Goal: Task Accomplishment & Management: Use online tool/utility

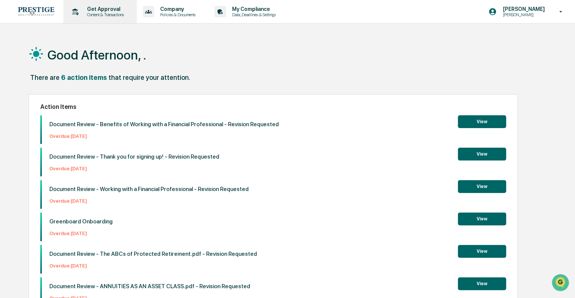
click at [131, 16] on div "Get Approval Content & Transactions" at bounding box center [99, 11] width 66 height 23
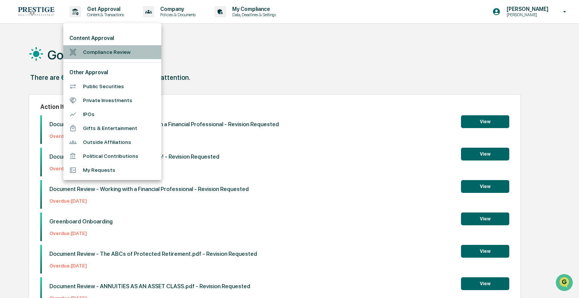
click at [103, 52] on li "Compliance Review" at bounding box center [112, 52] width 98 height 14
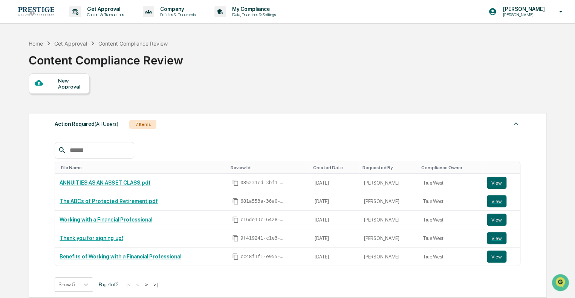
scroll to position [113, 0]
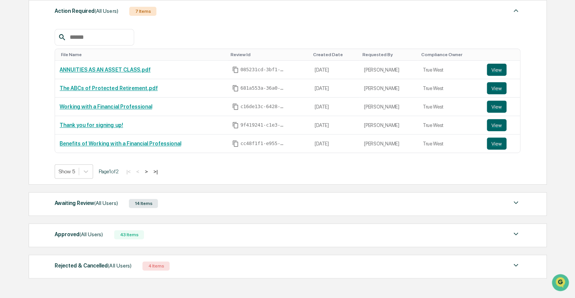
click at [212, 210] on div "Awaiting Review (All Users) 14 Items File Name Review Id Created Date Requested…" at bounding box center [288, 204] width 518 height 24
click at [213, 201] on div "Awaiting Review (All Users) 14 Items" at bounding box center [288, 203] width 466 height 11
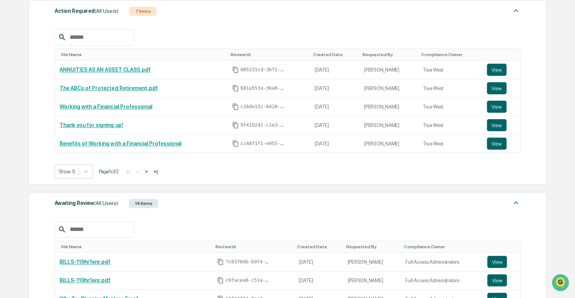
scroll to position [188, 0]
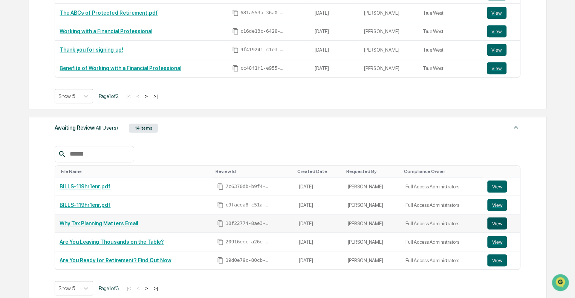
click at [498, 220] on button "View" at bounding box center [497, 223] width 20 height 12
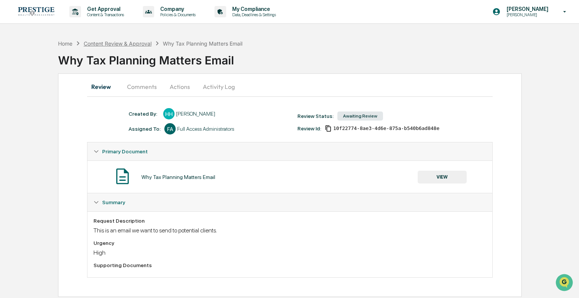
click at [126, 43] on div "Content Review & Approval" at bounding box center [118, 43] width 68 height 6
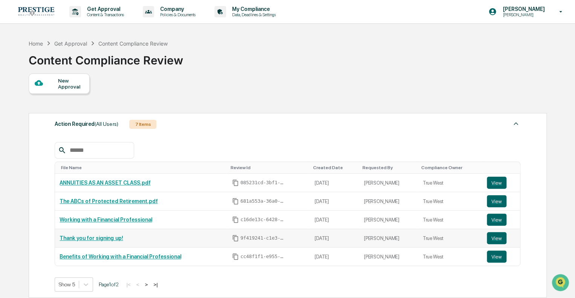
scroll to position [149, 0]
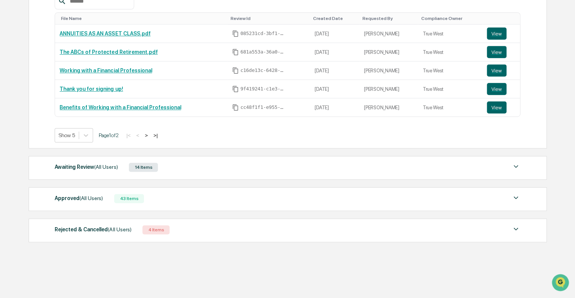
click at [355, 178] on div "Awaiting Review (All Users) 14 Items File Name Review Id Created Date Requested…" at bounding box center [288, 168] width 518 height 24
click at [343, 170] on div "Awaiting Review (All Users) 14 Items" at bounding box center [288, 167] width 466 height 11
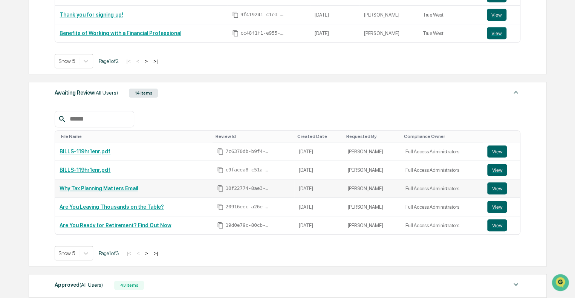
scroll to position [225, 0]
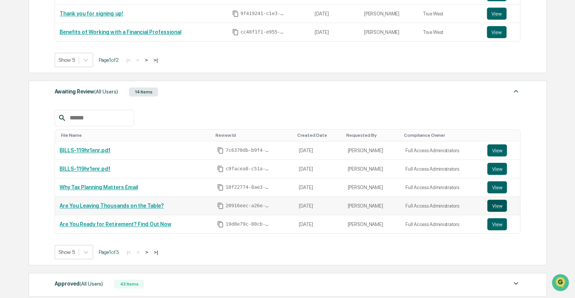
click at [496, 204] on button "View" at bounding box center [497, 206] width 20 height 12
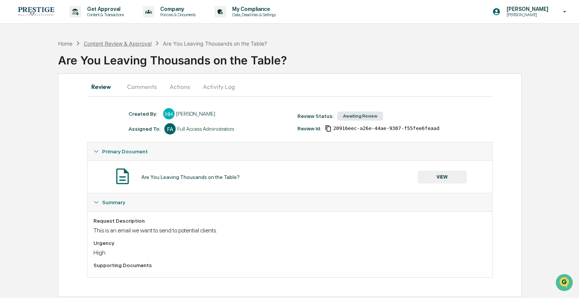
click at [145, 41] on div "Content Review & Approval" at bounding box center [118, 43] width 68 height 6
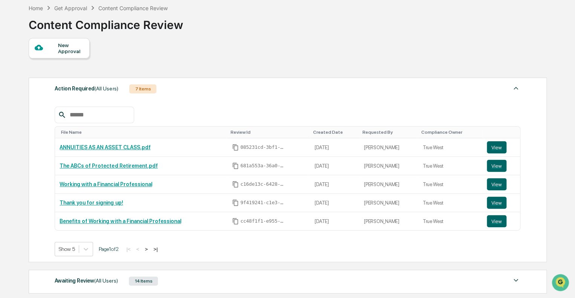
scroll to position [149, 0]
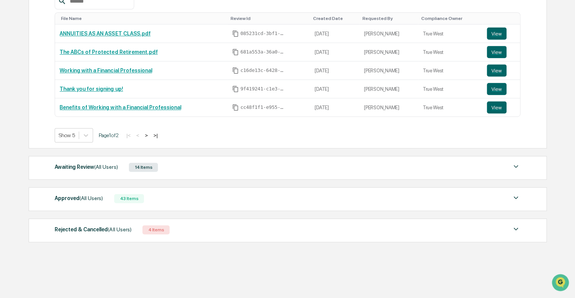
click at [180, 164] on div "Awaiting Review (All Users) 14 Items" at bounding box center [288, 167] width 466 height 11
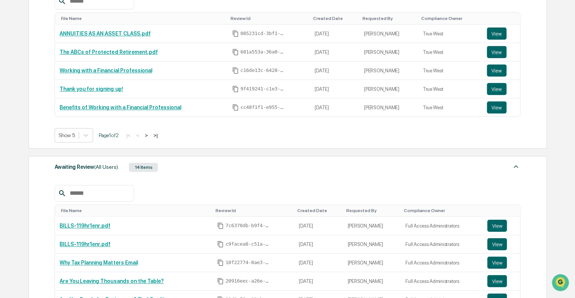
scroll to position [262, 0]
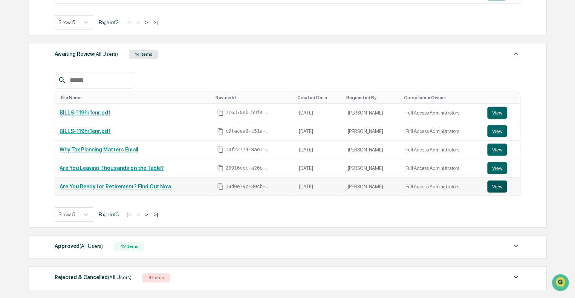
click at [498, 186] on button "View" at bounding box center [497, 187] width 20 height 12
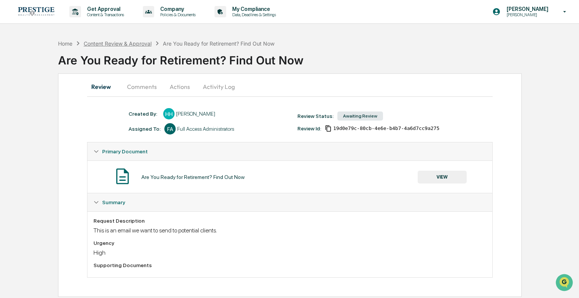
click at [136, 42] on div "Content Review & Approval" at bounding box center [118, 43] width 68 height 6
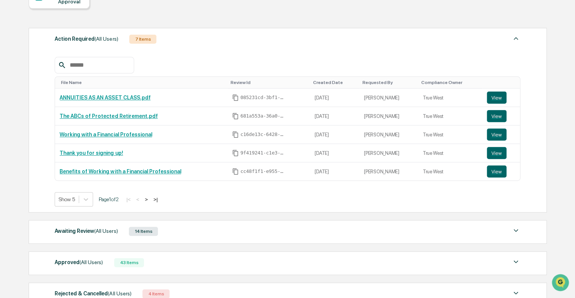
scroll to position [149, 0]
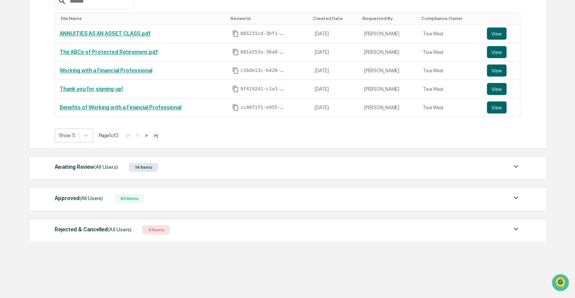
click at [214, 163] on div "Awaiting Review (All Users) 14 Items" at bounding box center [288, 167] width 466 height 11
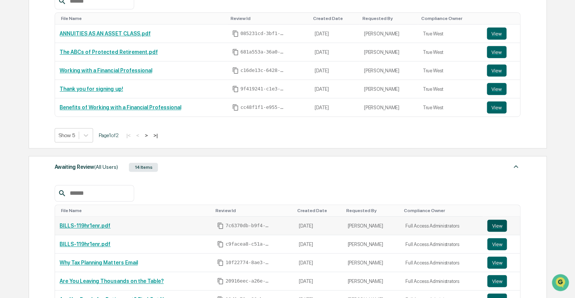
click at [497, 221] on button "View" at bounding box center [497, 226] width 20 height 12
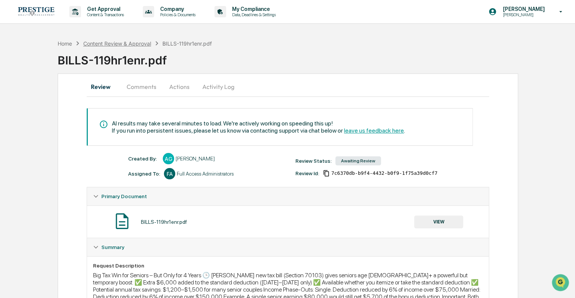
click at [118, 42] on div "Content Review & Approval" at bounding box center [117, 43] width 68 height 6
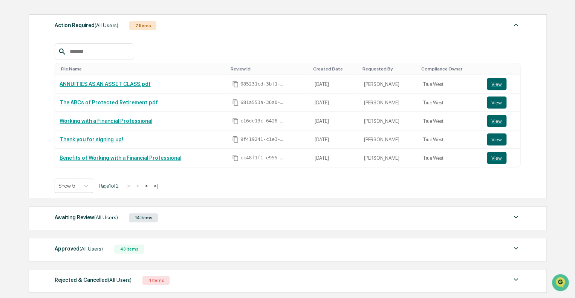
scroll to position [149, 0]
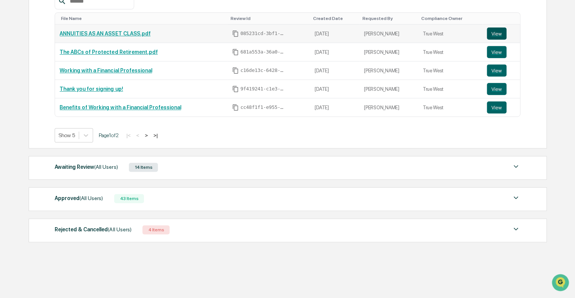
click at [497, 31] on button "View" at bounding box center [497, 34] width 20 height 12
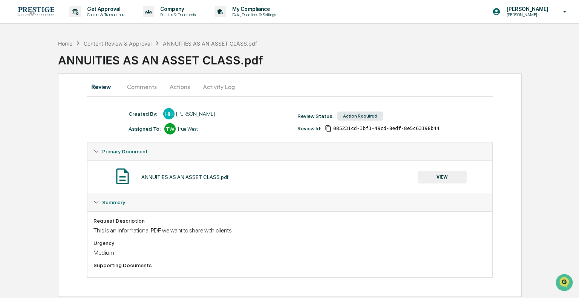
click at [140, 85] on button "Comments" at bounding box center [142, 87] width 42 height 18
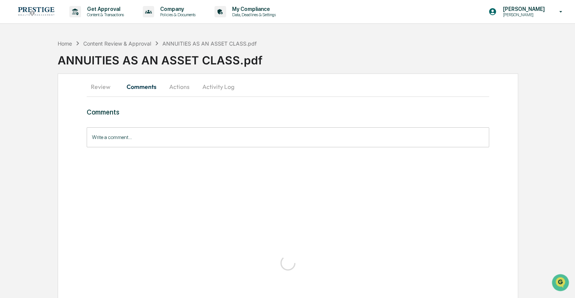
click at [111, 42] on div "Content Review & Approval" at bounding box center [117, 43] width 68 height 6
